Goal: Task Accomplishment & Management: Manage account settings

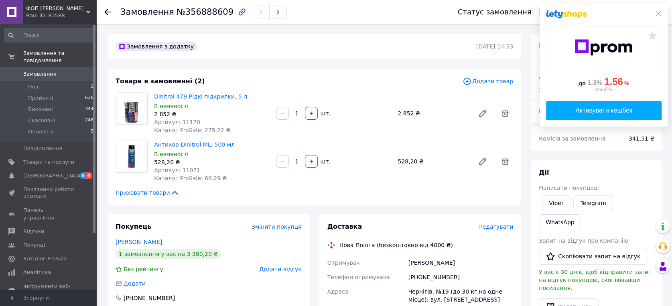
click at [40, 71] on span "Замовлення" at bounding box center [39, 74] width 33 height 7
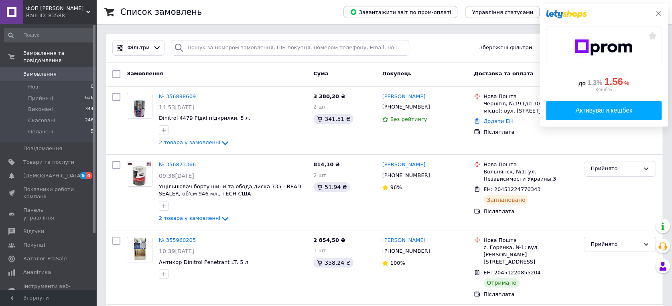
click at [660, 13] on icon at bounding box center [658, 13] width 6 height 6
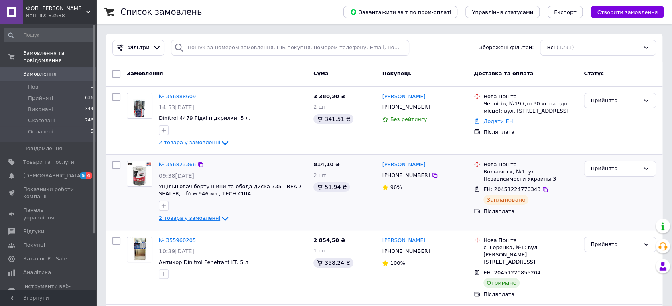
click at [220, 216] on icon at bounding box center [225, 219] width 10 height 10
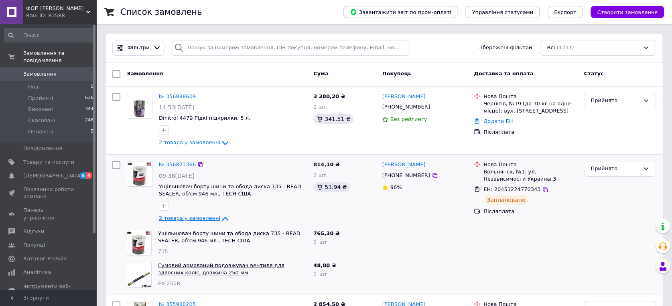
click at [180, 267] on link "Гумовий армований подовжувач вентиля для здвоєних коліс, довжина 250 мм" at bounding box center [221, 270] width 126 height 14
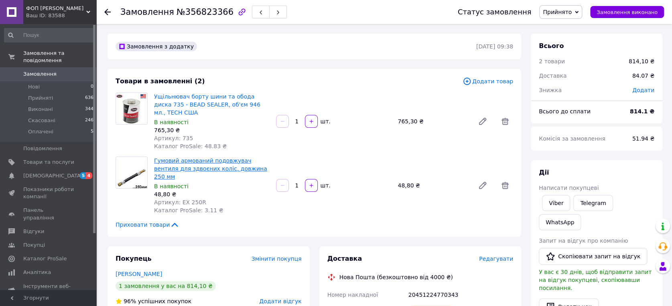
click at [170, 158] on link "Гумовий армований подовжувач вентиля для здвоєних коліс, довжина 250 мм" at bounding box center [210, 169] width 113 height 22
